Goal: Information Seeking & Learning: Understand process/instructions

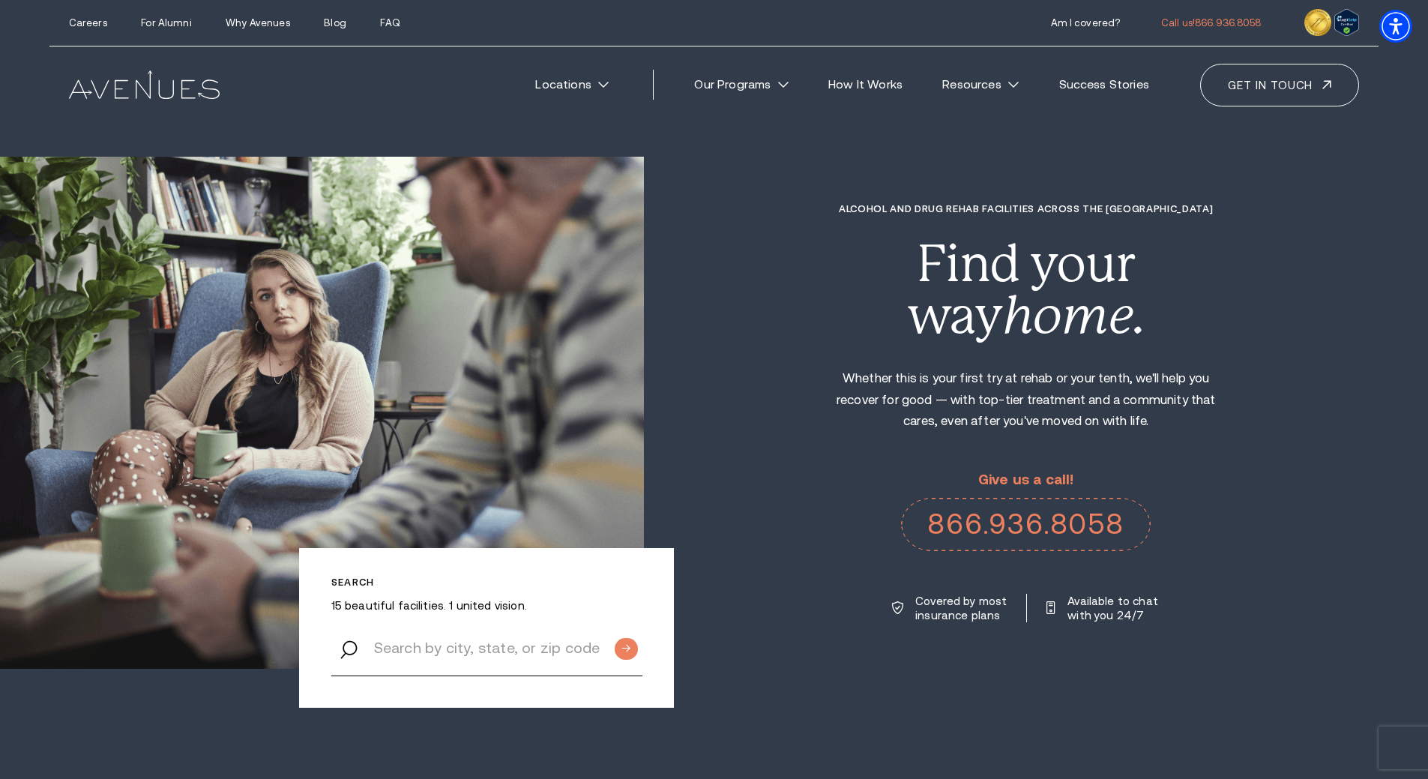
click at [145, 75] on img at bounding box center [144, 84] width 151 height 28
click at [855, 85] on link "How It Works" at bounding box center [866, 84] width 105 height 33
